Goal: Task Accomplishment & Management: Manage account settings

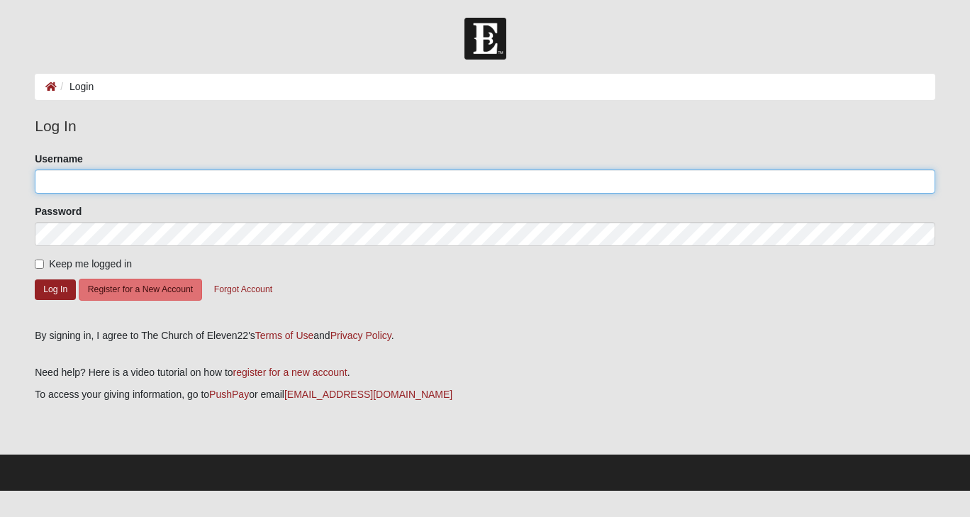
click at [131, 177] on input "Username" at bounding box center [485, 182] width 901 height 24
type input "[EMAIL_ADDRESS][DOMAIN_NAME]"
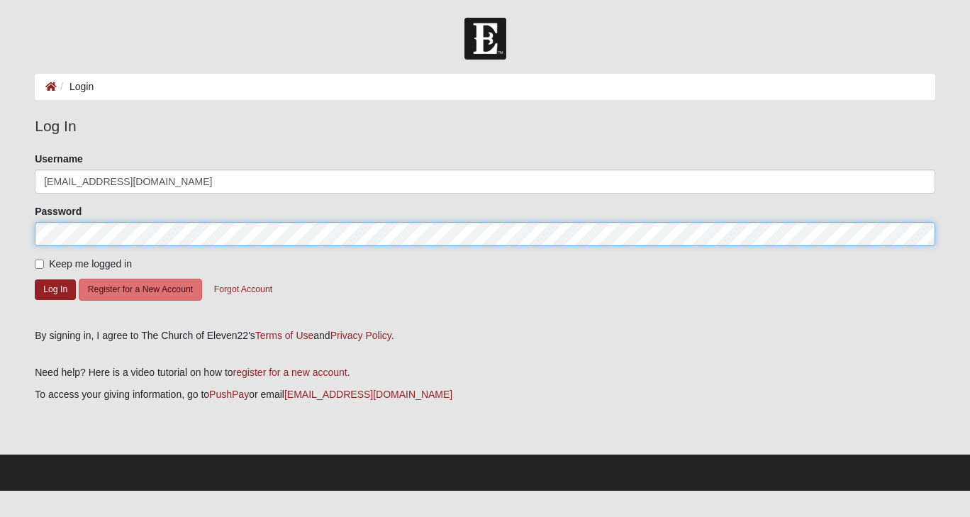
click at [35, 280] on button "Log In" at bounding box center [55, 290] width 41 height 21
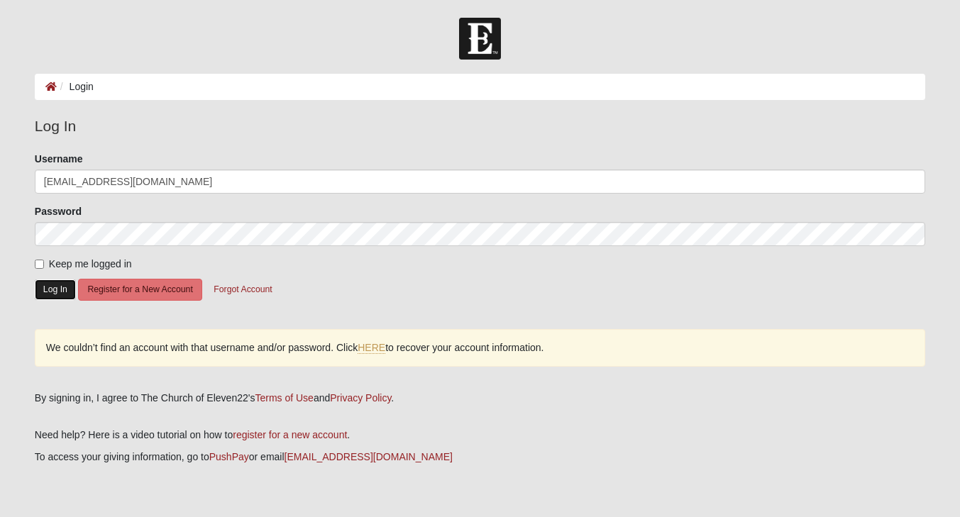
click at [48, 292] on button "Log In" at bounding box center [55, 290] width 41 height 21
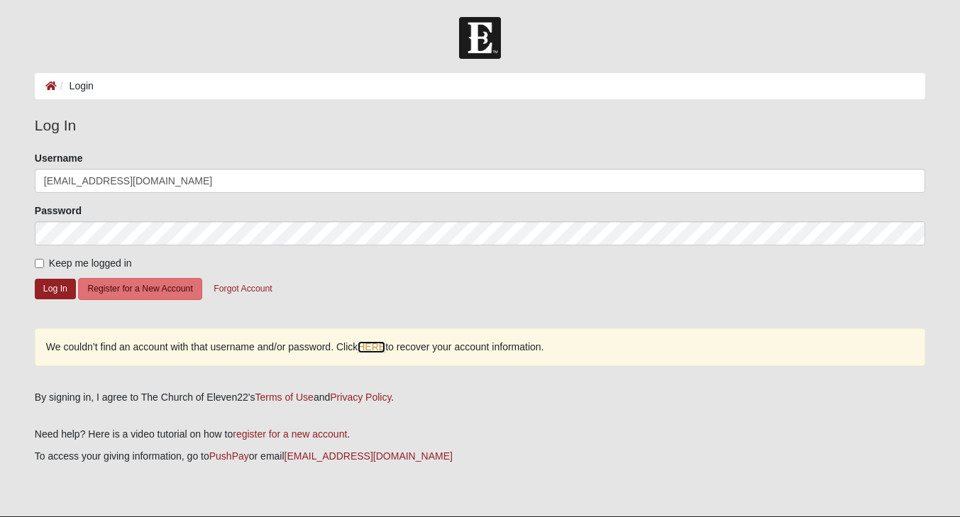
click at [377, 349] on link "HERE" at bounding box center [372, 347] width 28 height 12
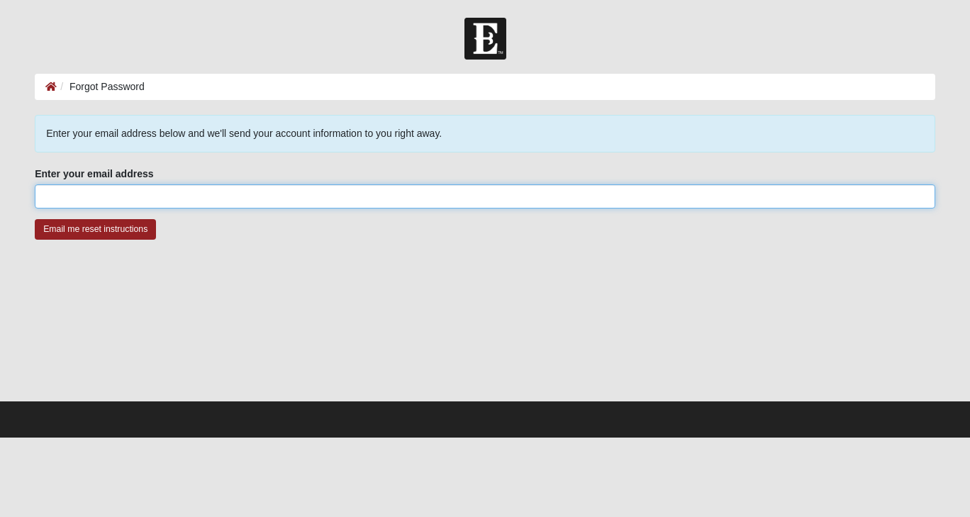
click at [463, 197] on input "Enter your email address" at bounding box center [485, 196] width 901 height 24
type input "[EMAIL_ADDRESS][DOMAIN_NAME]"
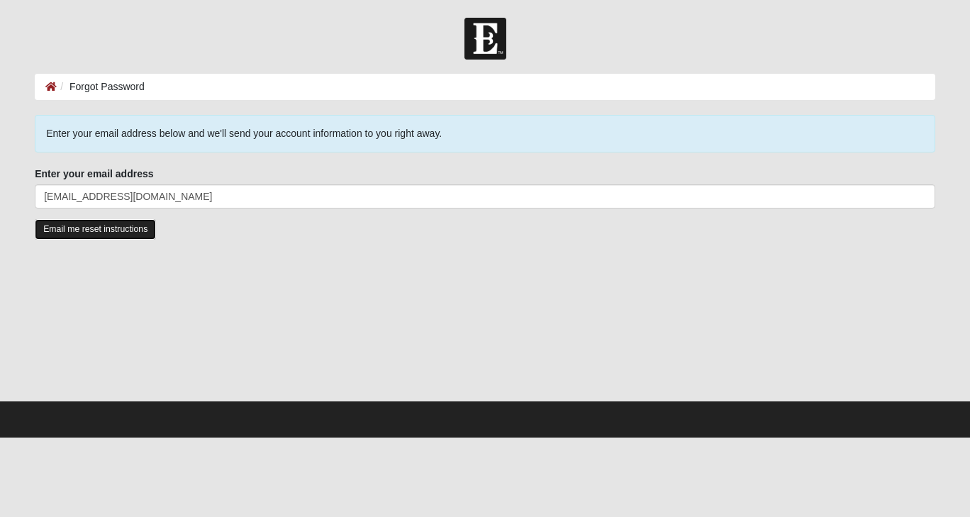
click at [74, 228] on input "Email me reset instructions" at bounding box center [95, 229] width 121 height 21
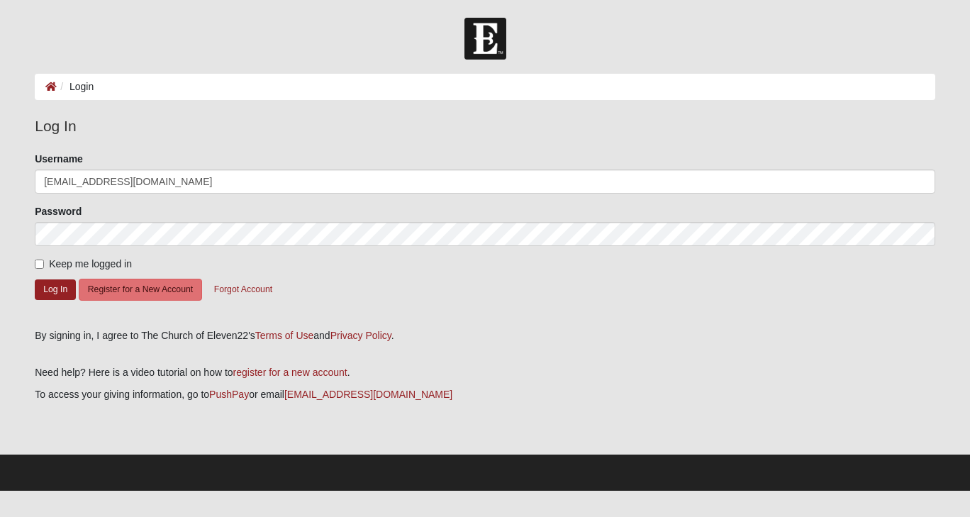
click at [358, 83] on ol "Login" at bounding box center [485, 87] width 901 height 26
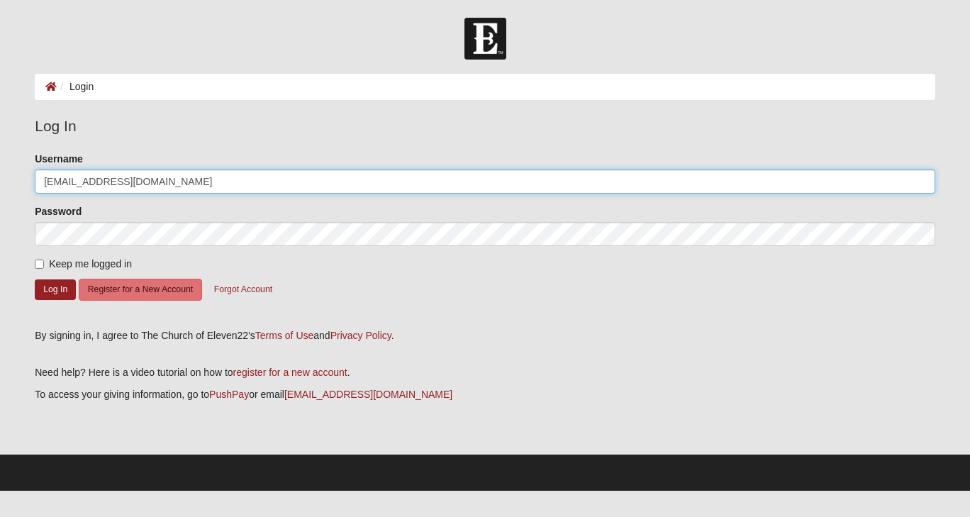
click at [275, 178] on input "[EMAIL_ADDRESS][DOMAIN_NAME]" at bounding box center [485, 182] width 901 height 24
type input "s"
type input "Louismom"
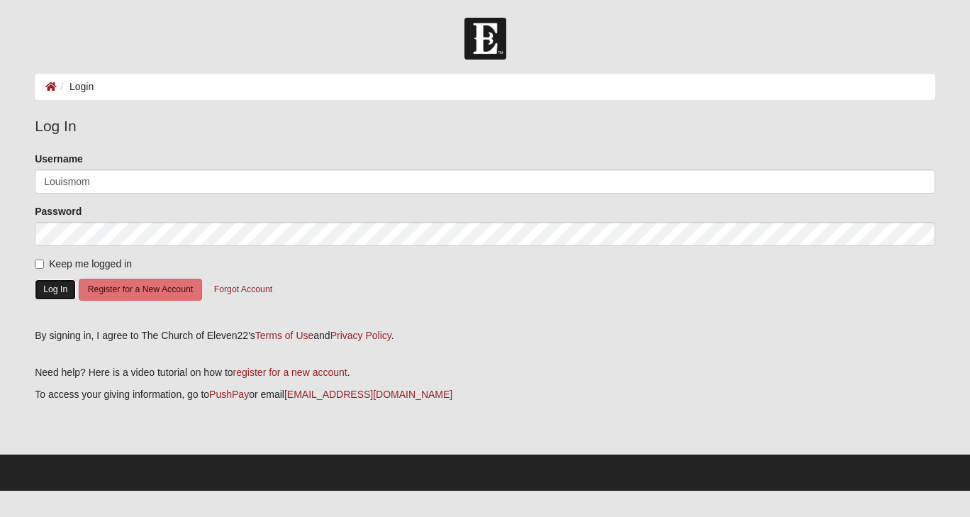
click at [43, 291] on button "Log In" at bounding box center [55, 290] width 41 height 21
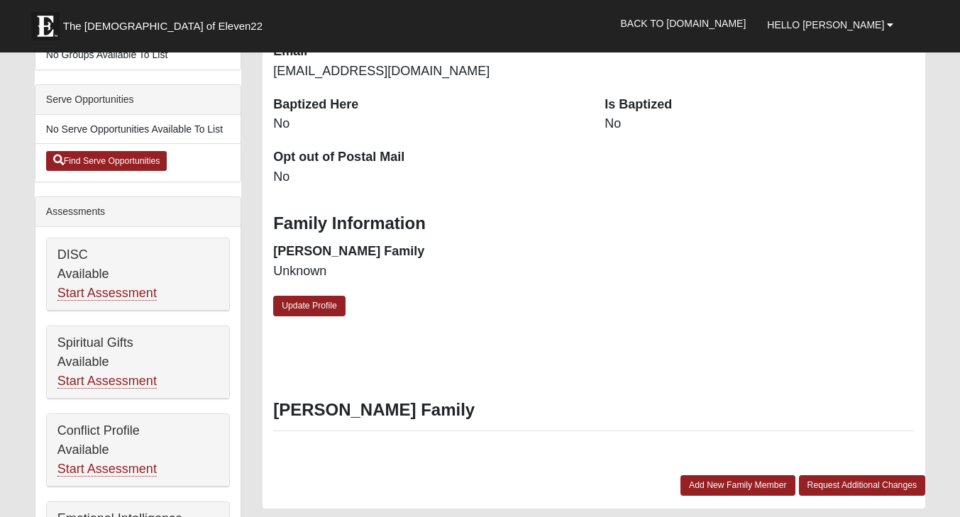
scroll to position [380, 0]
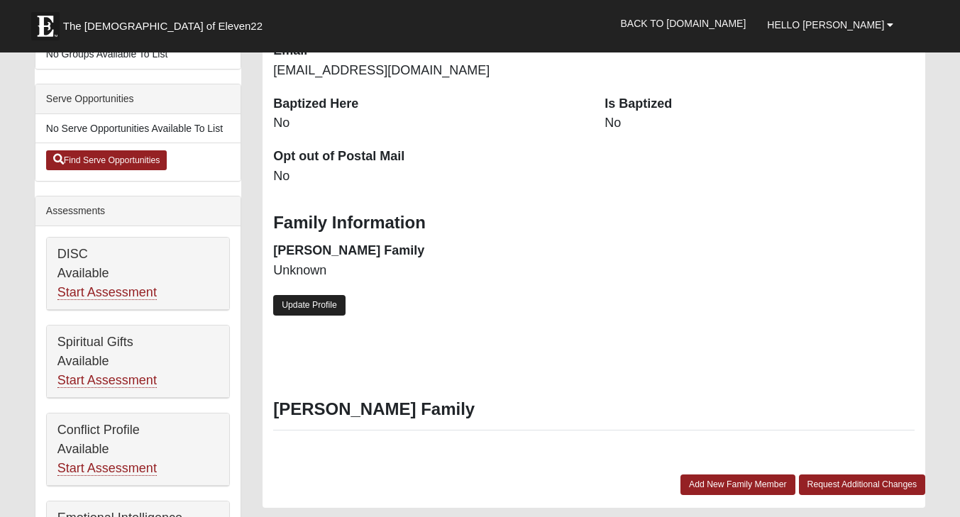
click at [285, 295] on link "Update Profile" at bounding box center [309, 305] width 72 height 21
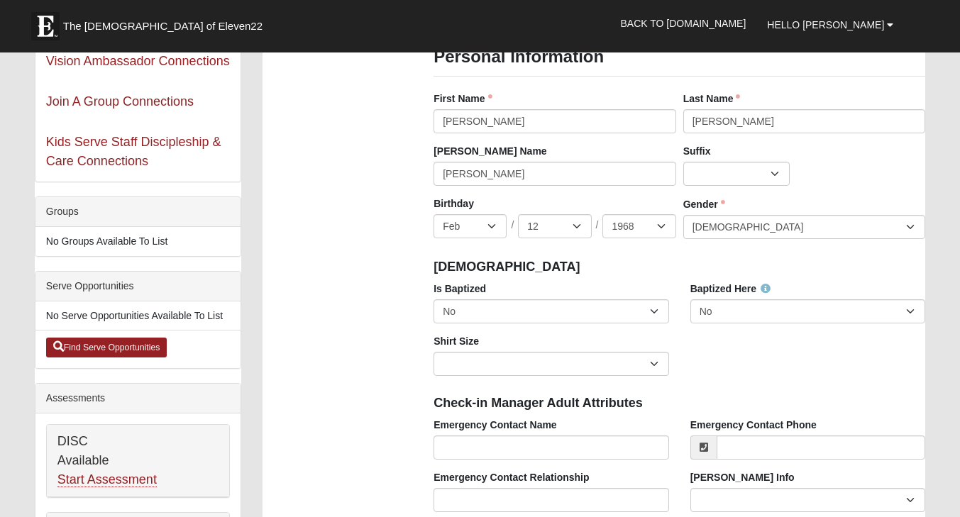
scroll to position [192, 0]
click at [651, 310] on select "No Yes" at bounding box center [551, 312] width 236 height 24
select select "True"
click at [433, 300] on select "No Yes" at bounding box center [551, 312] width 236 height 24
click at [638, 366] on select "Adult Small Adult Medium Adult Large Adult XL Adult XXL Adult 3XL Adult 4XL You…" at bounding box center [551, 365] width 236 height 24
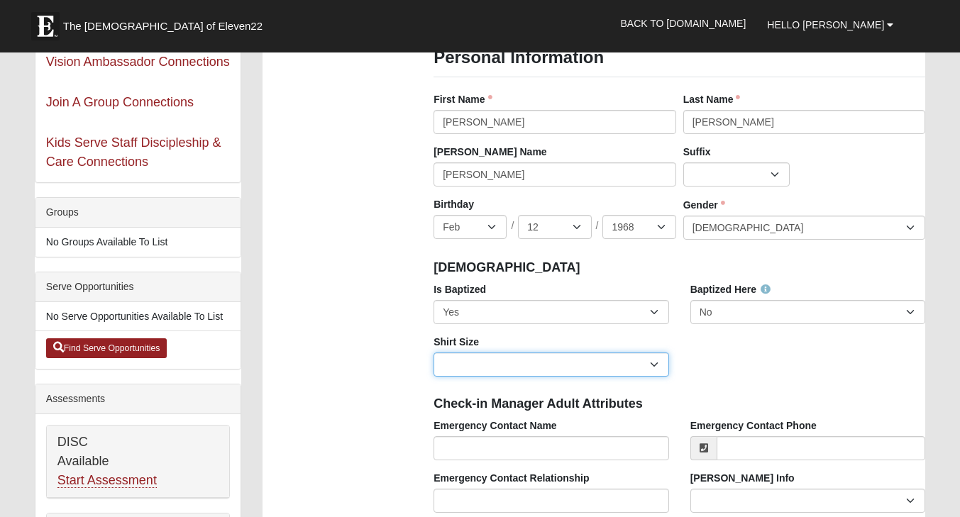
select select "Adult Medium"
click at [433, 353] on select "Adult Small Adult Medium Adult Large Adult XL Adult XXL Adult 3XL Adult 4XL You…" at bounding box center [551, 365] width 236 height 24
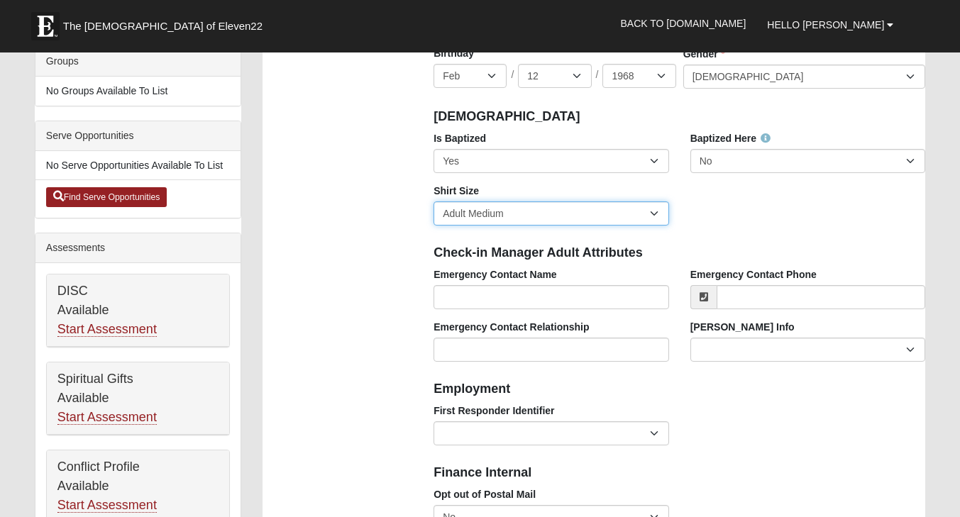
scroll to position [344, 0]
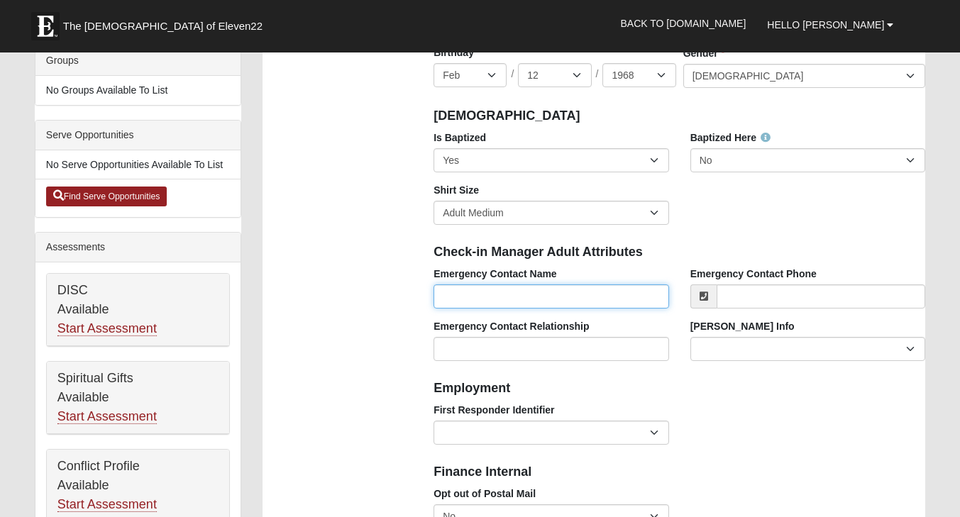
click at [597, 299] on input "Emergency Contact Name" at bounding box center [551, 296] width 236 height 24
type input "Ron Mallonee"
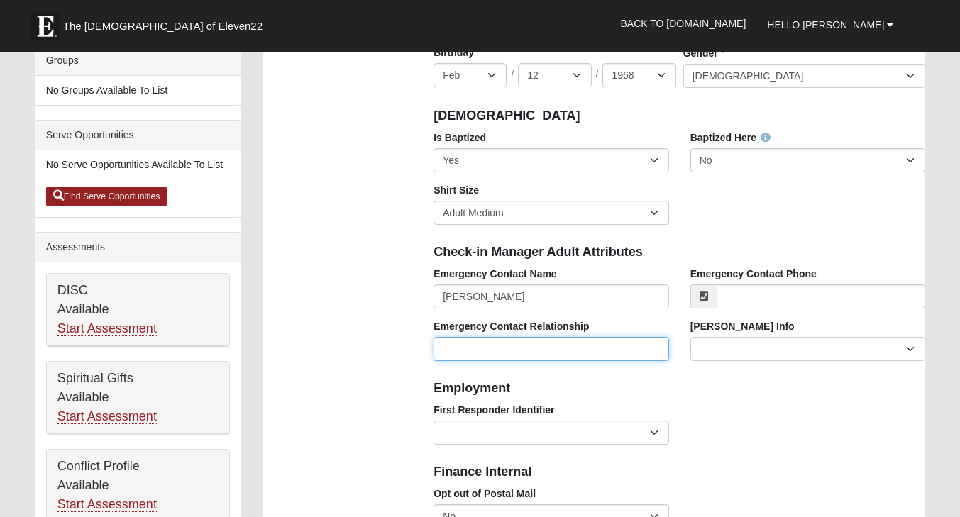
click at [580, 355] on input "Emergency Contact Relationship" at bounding box center [551, 349] width 236 height 24
type input "Husband"
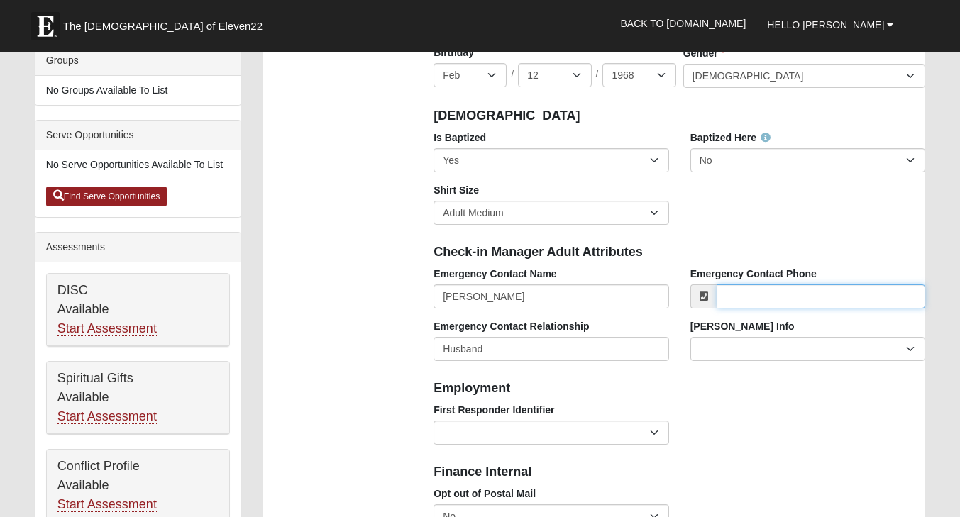
click at [797, 299] on input "Emergency Contact Phone" at bounding box center [821, 296] width 209 height 24
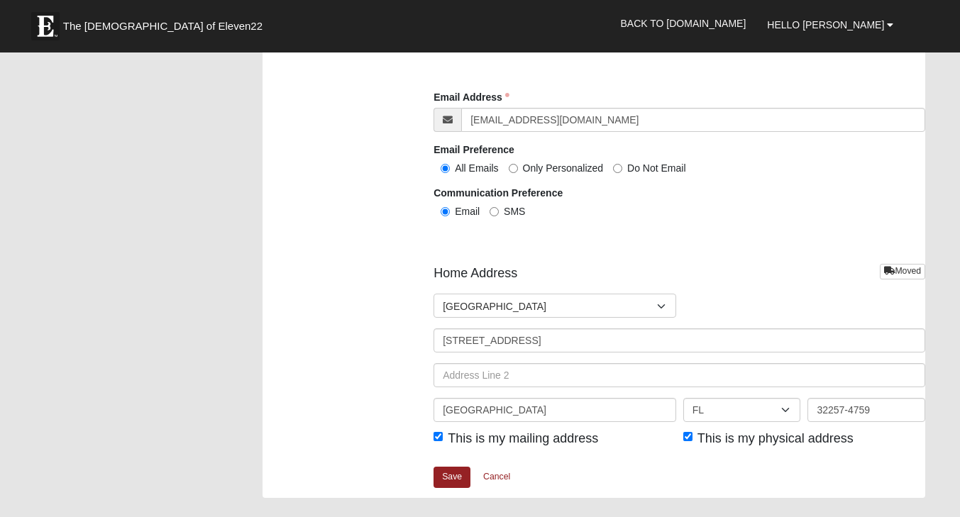
scroll to position [1573, 0]
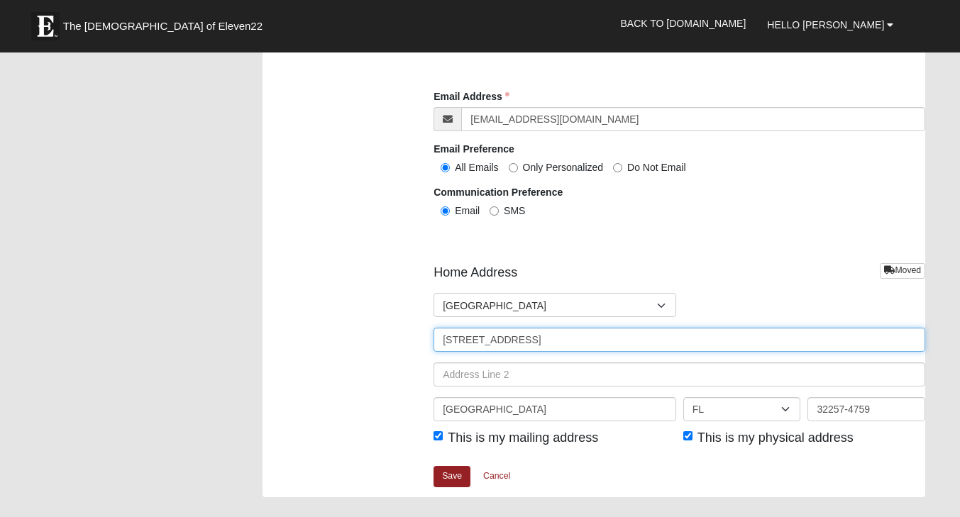
type input "(940) 781-3373"
click at [624, 338] on input "5001 Ripple Rush Dr N" at bounding box center [679, 340] width 492 height 24
type input "5"
type input "4513 Silver Creek Road"
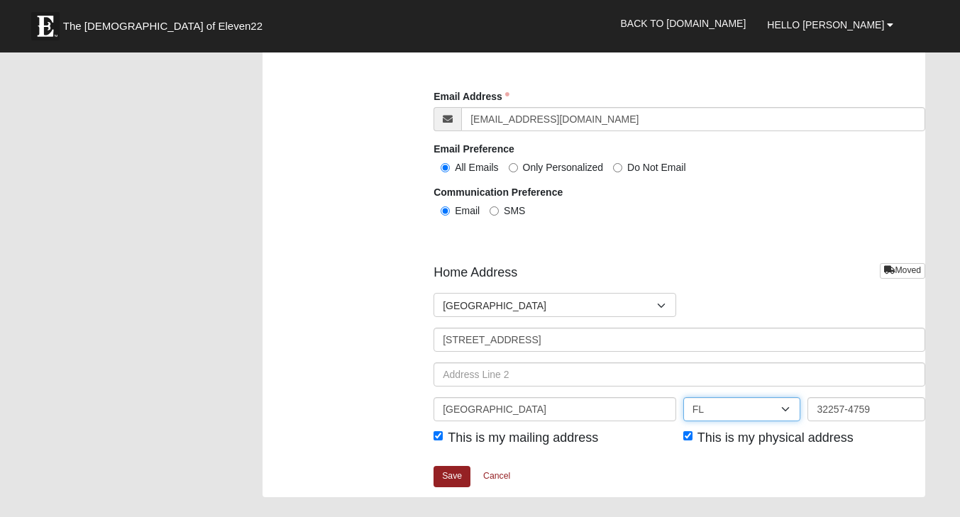
select select "ID"
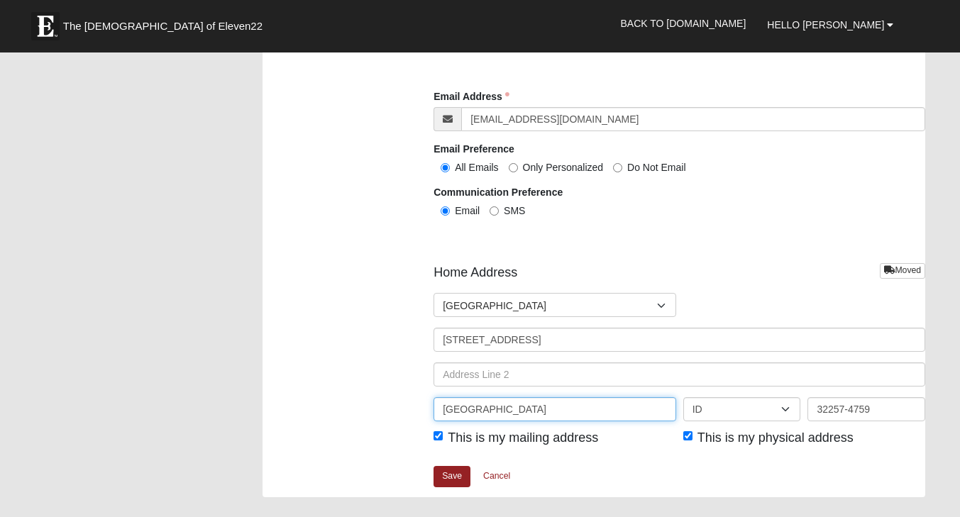
click at [611, 421] on input "Jacksonville" at bounding box center [554, 409] width 243 height 24
type input "J"
click input "submit" at bounding box center [0, 0] width 0 height 0
type input "b"
click at [577, 414] on input "text" at bounding box center [554, 409] width 243 height 24
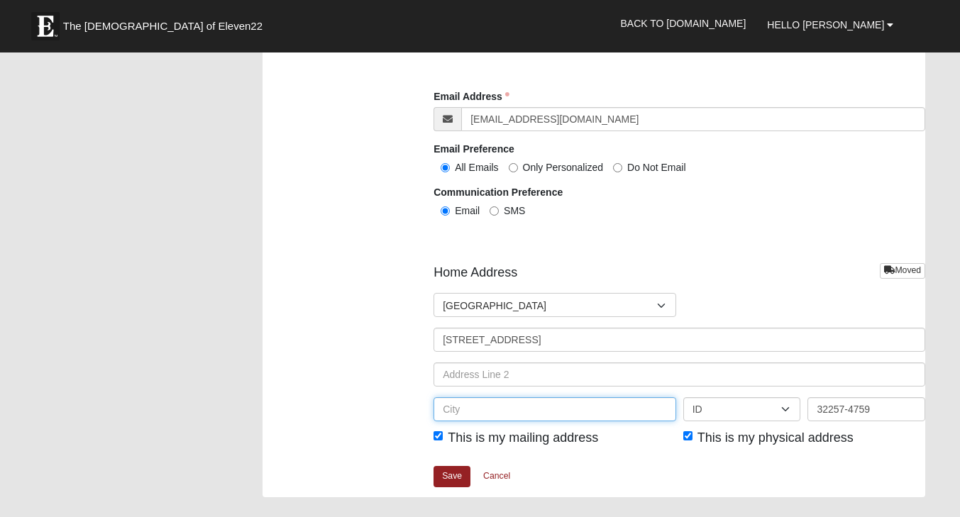
type input "Buhl"
type input "Susan Mallonee"
type input "(806) 438-7786"
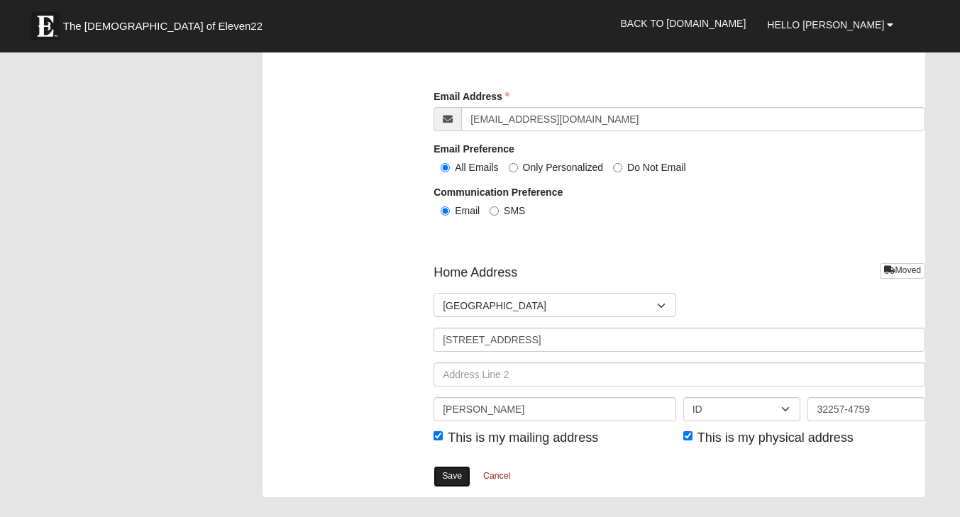
click at [452, 478] on link "Save" at bounding box center [451, 476] width 37 height 21
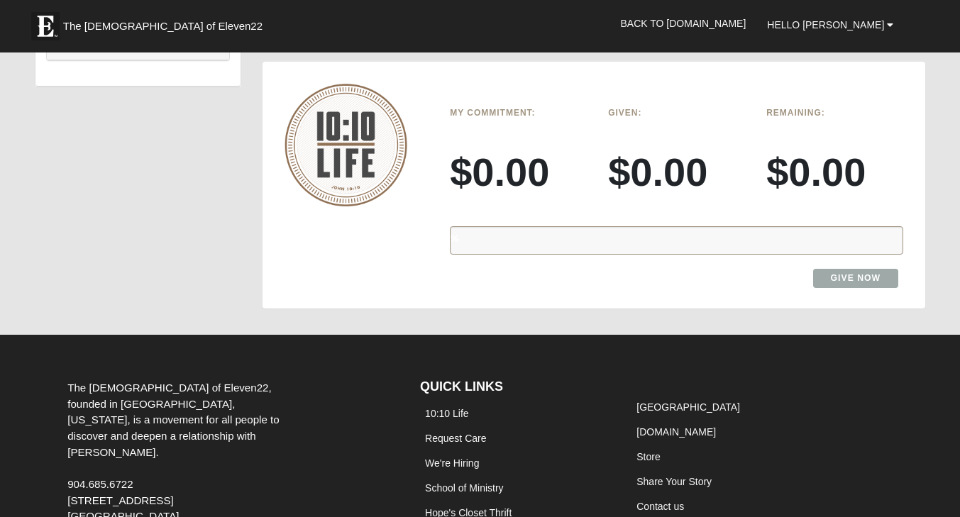
scroll to position [1127, 0]
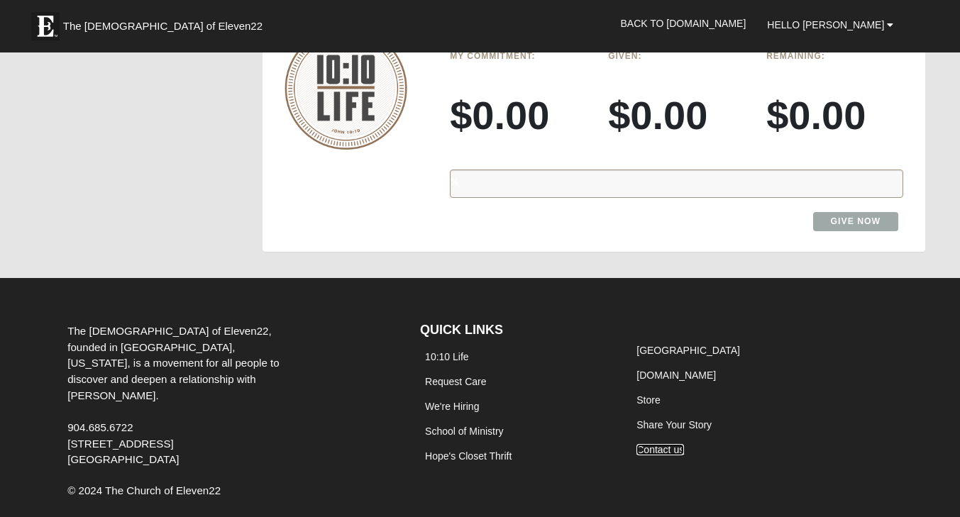
click at [663, 448] on link "Contact us" at bounding box center [660, 449] width 48 height 11
